Goal: Task Accomplishment & Management: Manage account settings

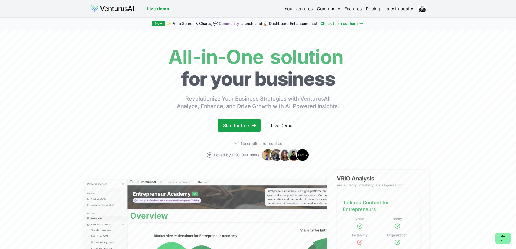
click at [406, 9] on link "Latest updates" at bounding box center [399, 8] width 30 height 6
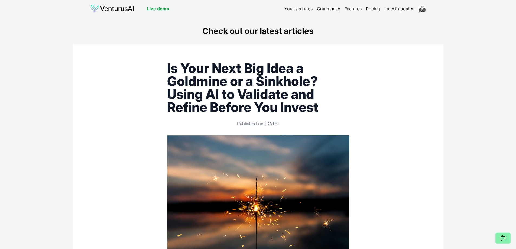
click at [419, 8] on html "Live demo Your ventures Community Features Pricing Latest updates Live demo Che…" at bounding box center [258, 124] width 516 height 249
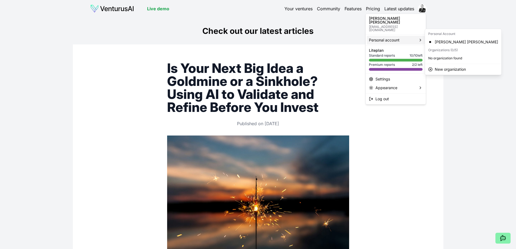
click at [398, 37] on span "Personal account" at bounding box center [384, 39] width 31 height 5
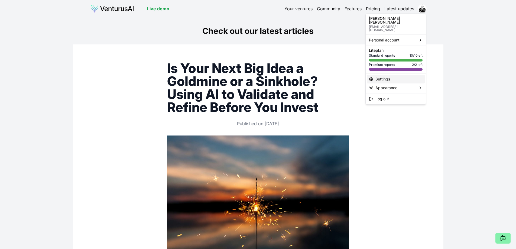
click at [399, 75] on div "Settings" at bounding box center [396, 79] width 58 height 9
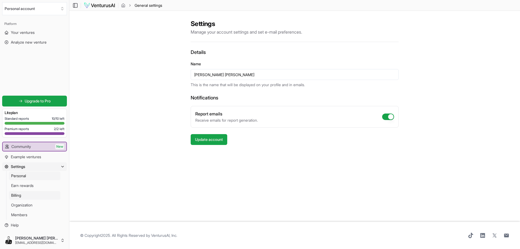
click at [21, 196] on span "Billing" at bounding box center [16, 194] width 10 height 5
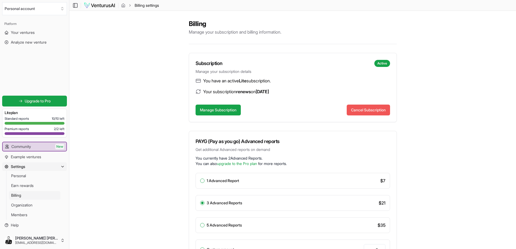
click at [372, 111] on button "Cancel Subscription" at bounding box center [368, 109] width 43 height 11
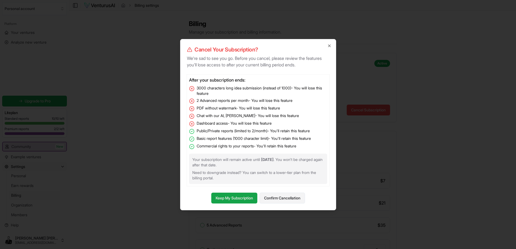
click at [285, 197] on button "Confirm Cancellation" at bounding box center [281, 197] width 45 height 11
